Goal: Navigation & Orientation: Find specific page/section

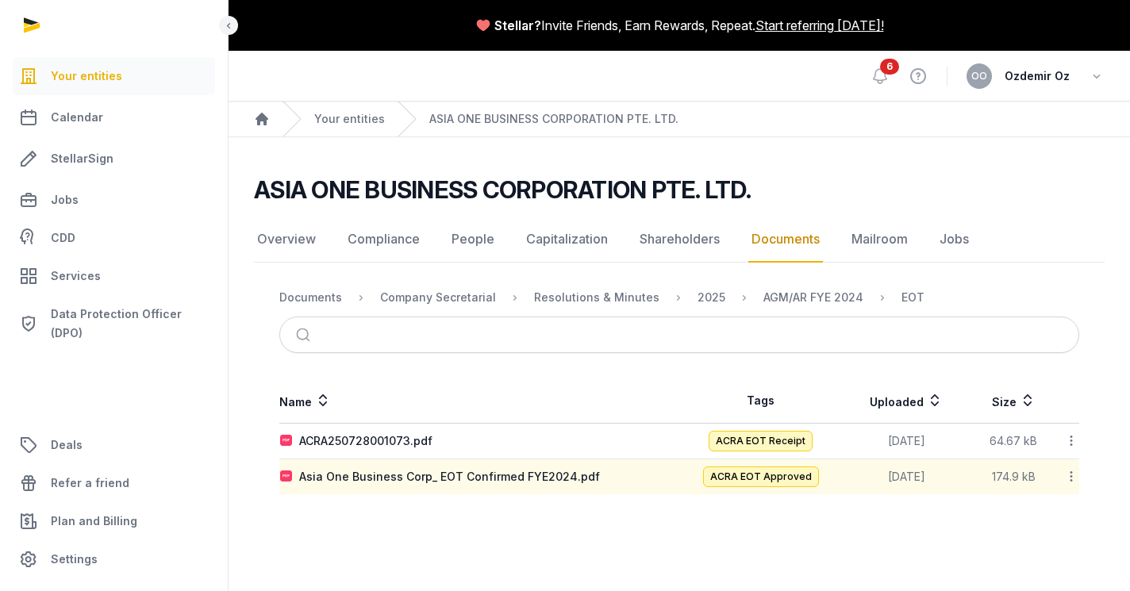
click at [63, 76] on span "Your entities" at bounding box center [86, 76] width 71 height 19
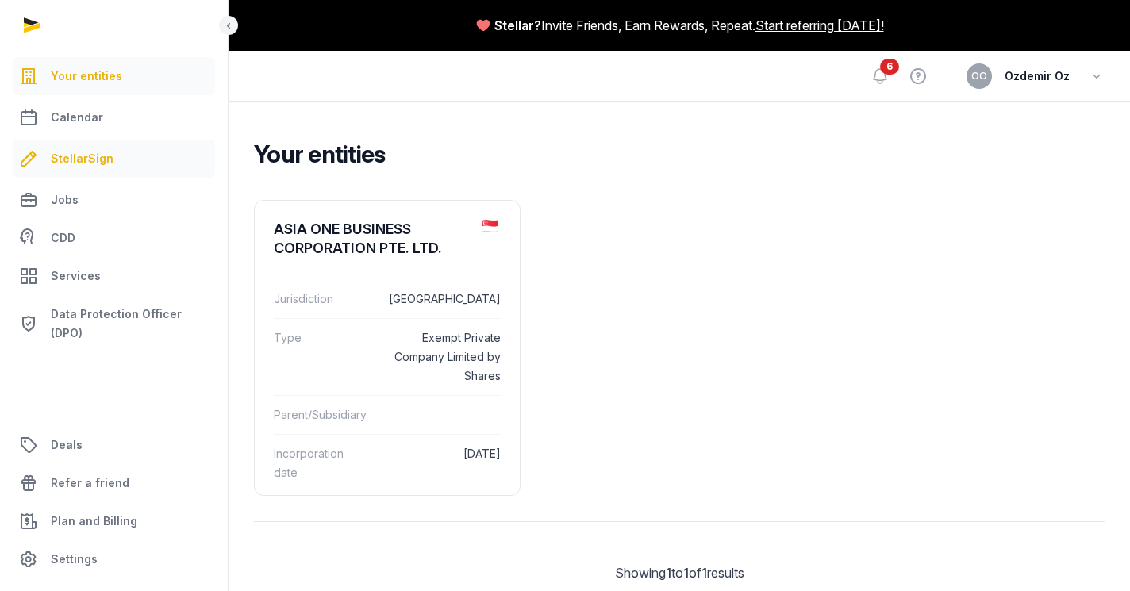
click at [71, 160] on span "StellarSign" at bounding box center [82, 158] width 63 height 19
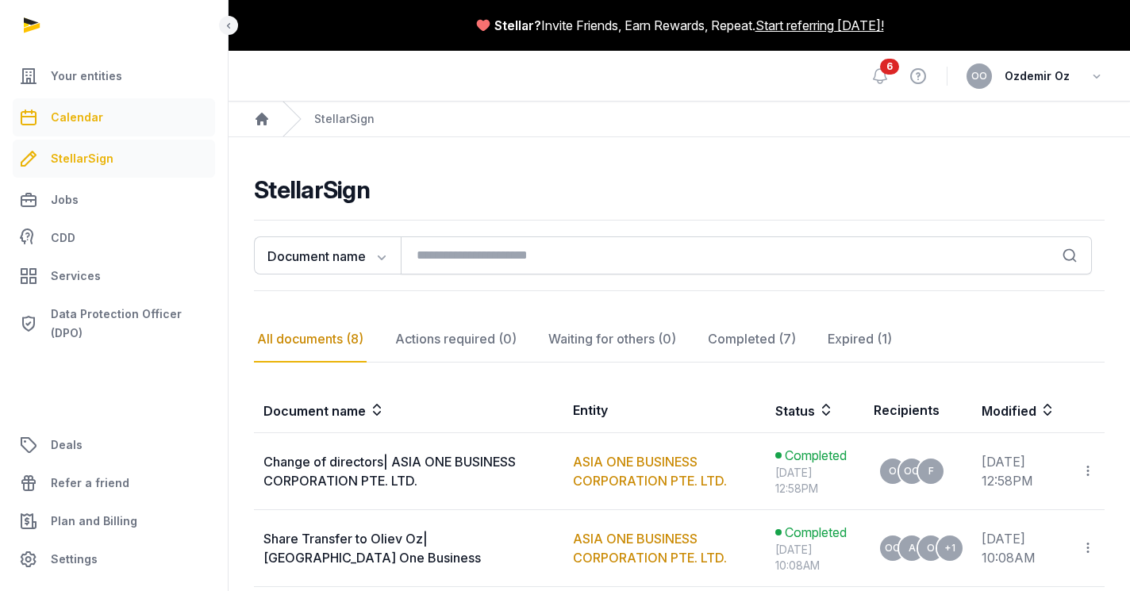
click at [67, 114] on span "Calendar" at bounding box center [77, 117] width 52 height 19
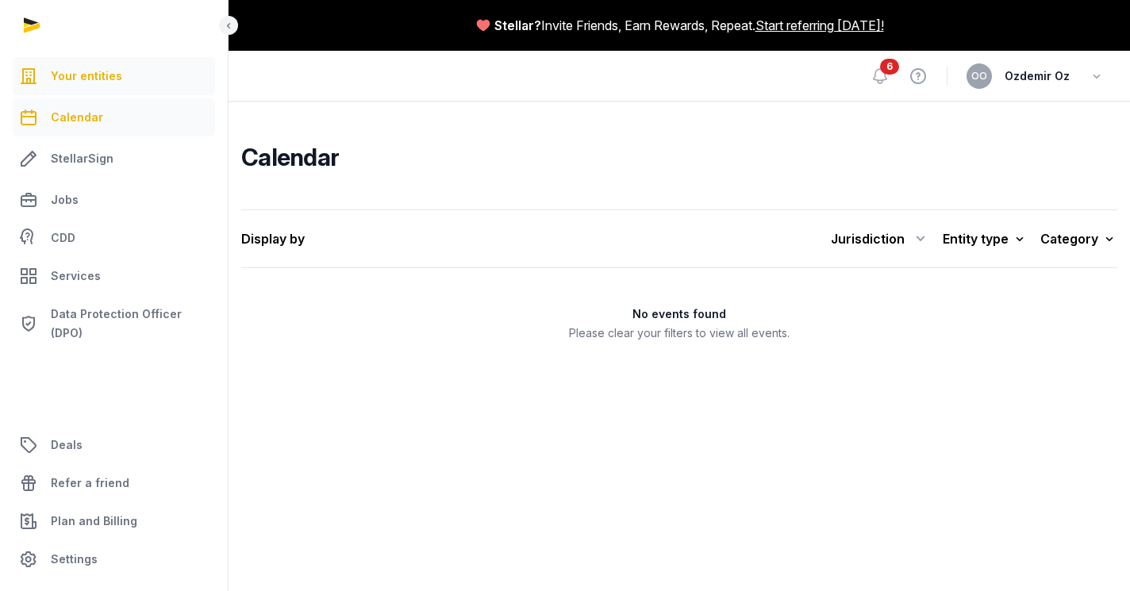
click at [72, 77] on span "Your entities" at bounding box center [86, 76] width 71 height 19
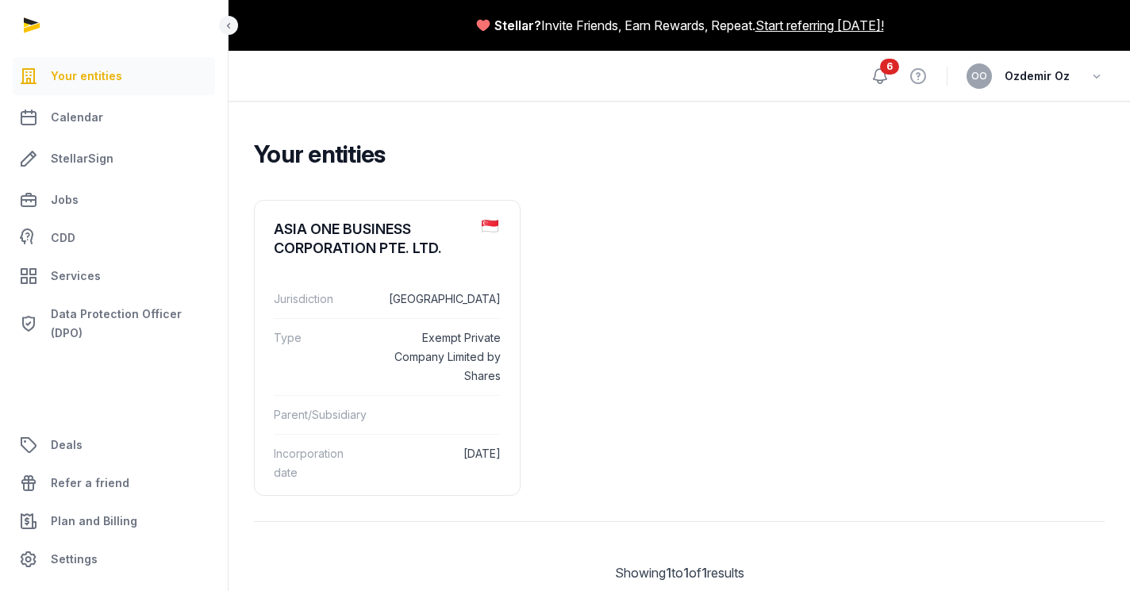
click at [883, 76] on icon at bounding box center [880, 76] width 19 height 19
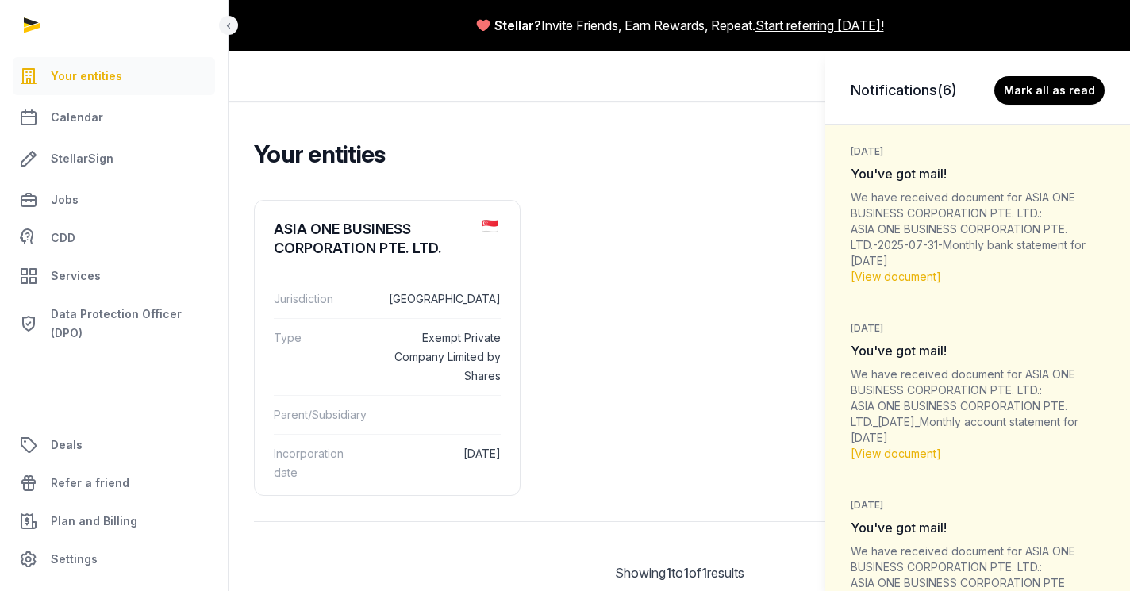
click at [894, 214] on div "We have received document for ASIA ONE BUSINESS CORPORATION PTE. LTD.: ASIA ONE…" at bounding box center [978, 237] width 254 height 95
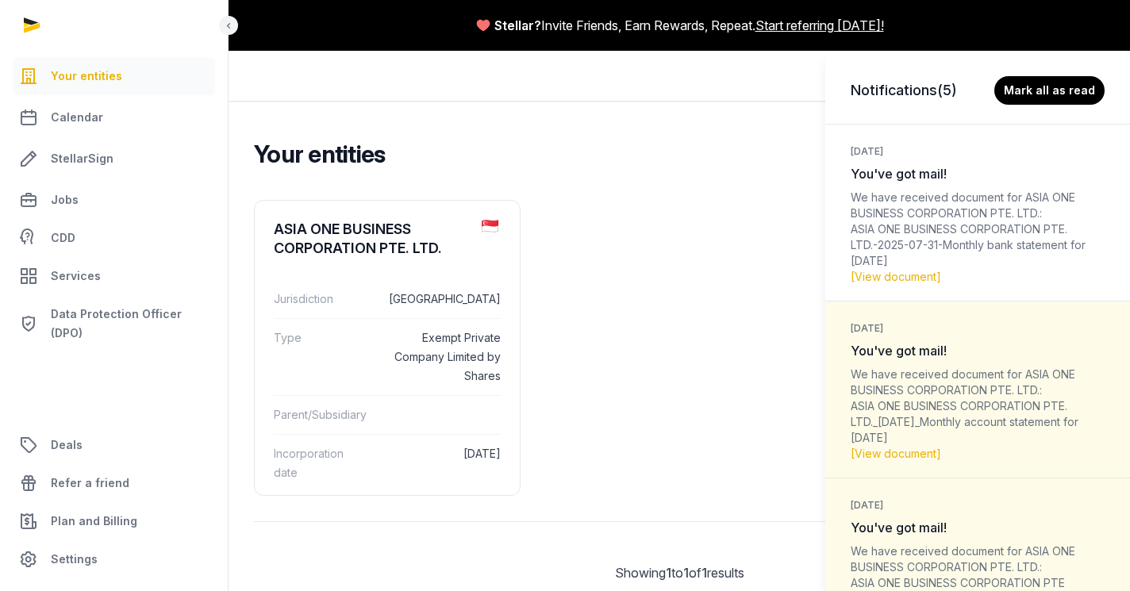
click at [75, 117] on div "Notifications (5) Mark all as read 1 week ago You've got mail! We have received…" at bounding box center [565, 295] width 1130 height 591
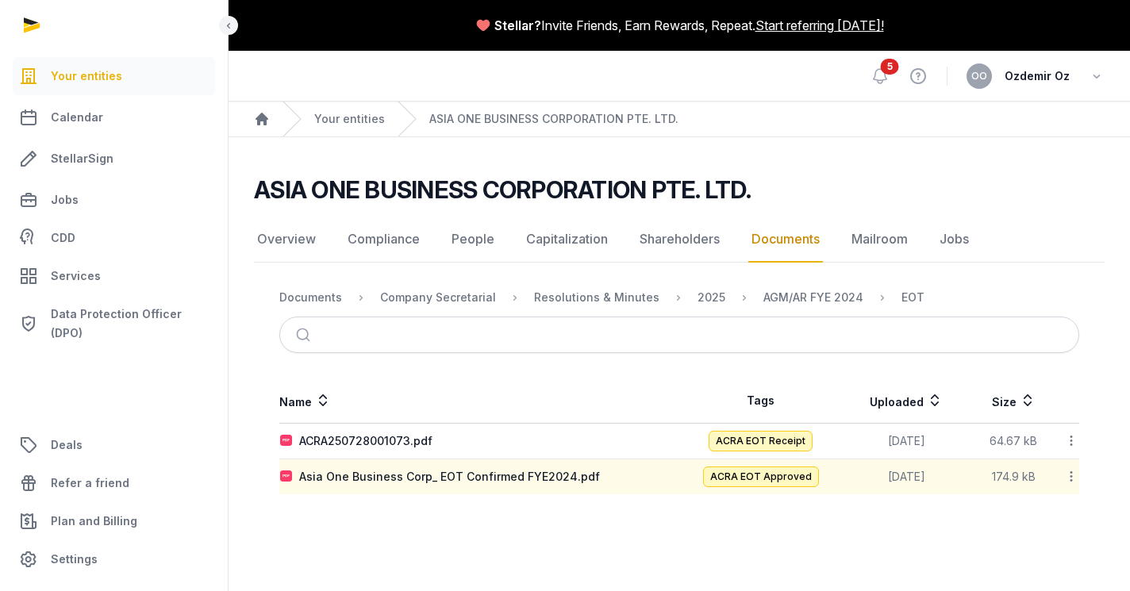
click at [782, 244] on link "Documents" at bounding box center [786, 240] width 75 height 46
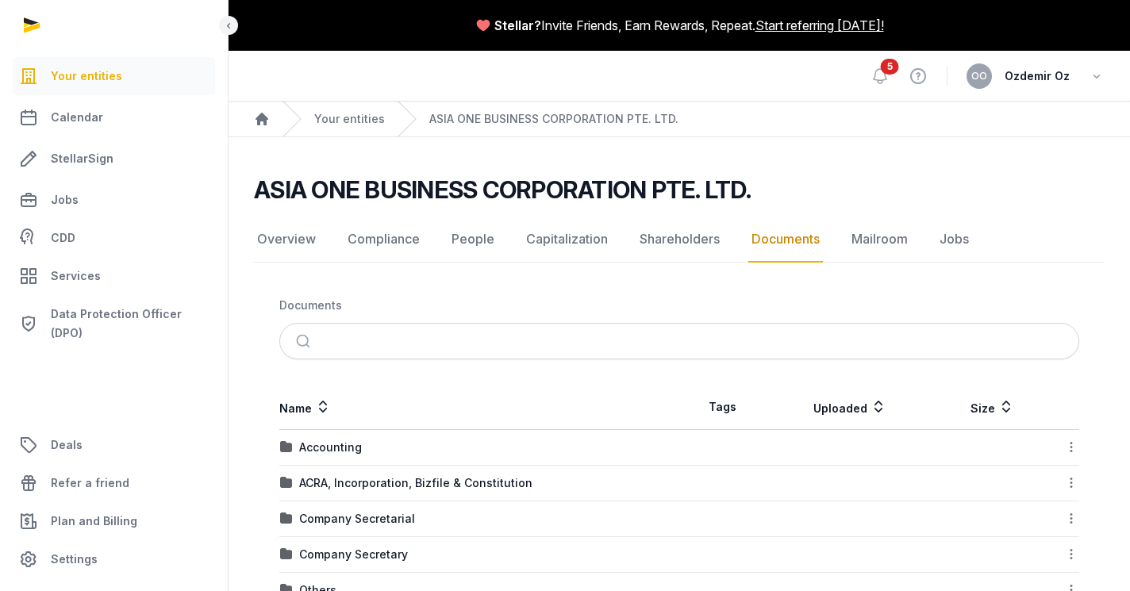
click at [30, 22] on div at bounding box center [114, 25] width 229 height 51
click at [69, 120] on span "Calendar" at bounding box center [77, 117] width 52 height 19
